Goal: Information Seeking & Learning: Find specific fact

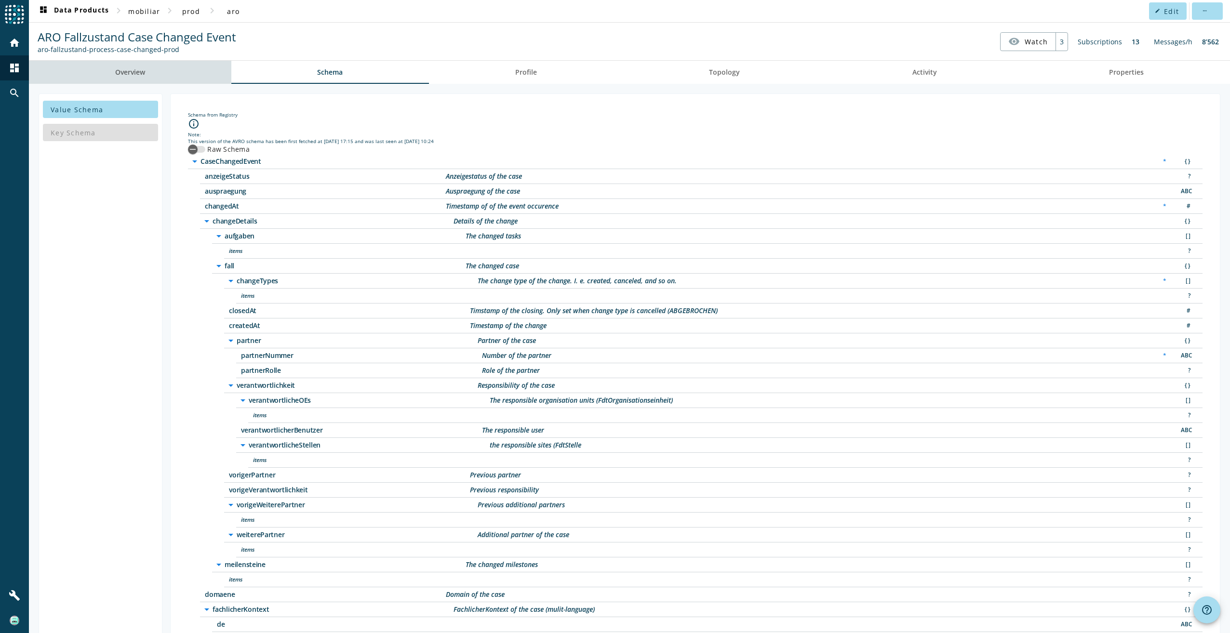
click at [151, 76] on link "Overview" at bounding box center [130, 72] width 202 height 23
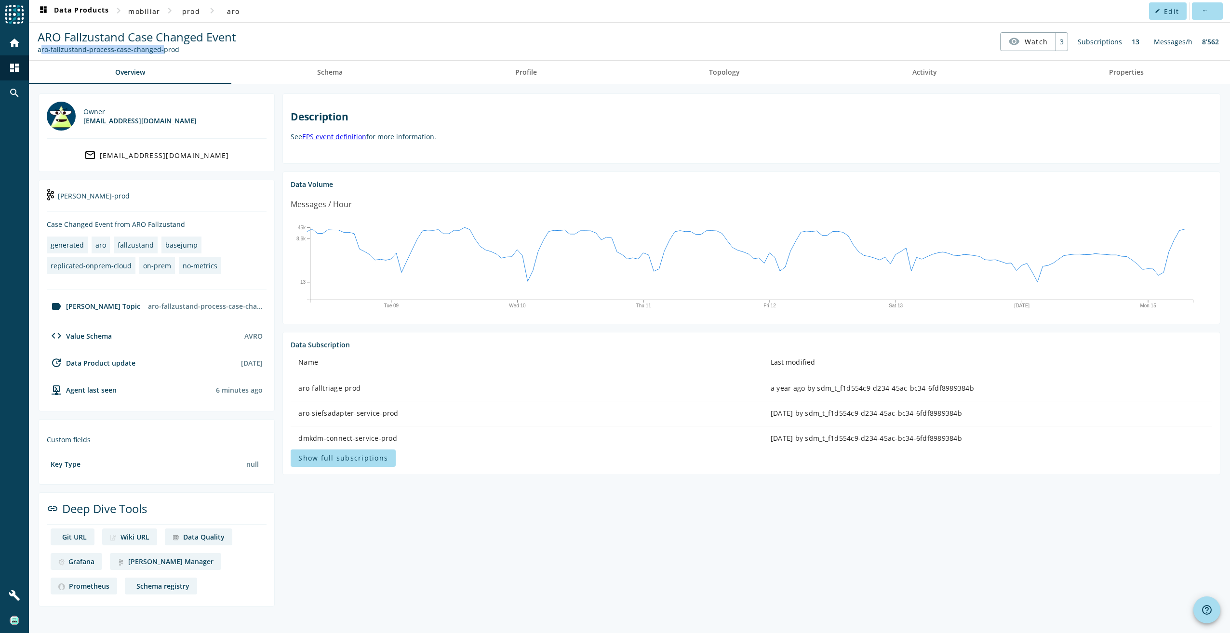
drag, startPoint x: 155, startPoint y: 49, endPoint x: 37, endPoint y: 51, distance: 117.6
click at [37, 51] on div "ARO Fallzustand Case Changed Event aro-fallzustand-process-case-changed-prod" at bounding box center [136, 41] width 203 height 25
copy div "aro-fallzustand-process-case-changed"
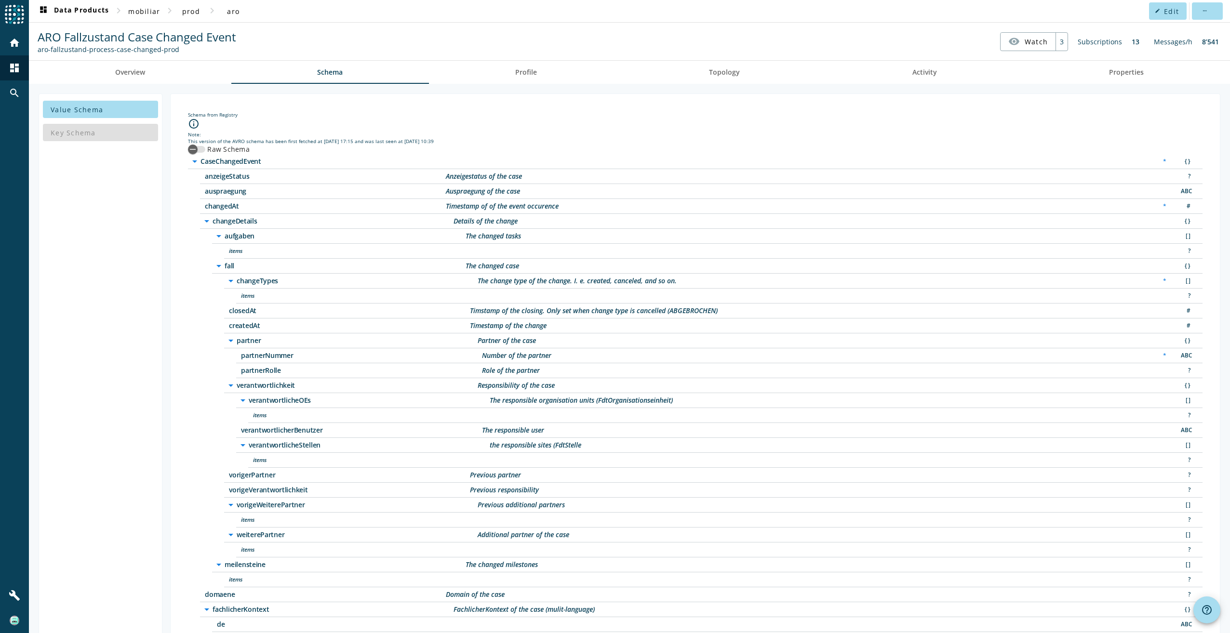
drag, startPoint x: 195, startPoint y: 54, endPoint x: 38, endPoint y: 50, distance: 157.7
click at [38, 50] on nav "ARO Fallzustand Case Changed Event aro-fallzustand-process-case-changed-prod vi…" at bounding box center [629, 42] width 1193 height 30
copy div "aro-fallzustand-process-case-changed-prod"
